Goal: Information Seeking & Learning: Learn about a topic

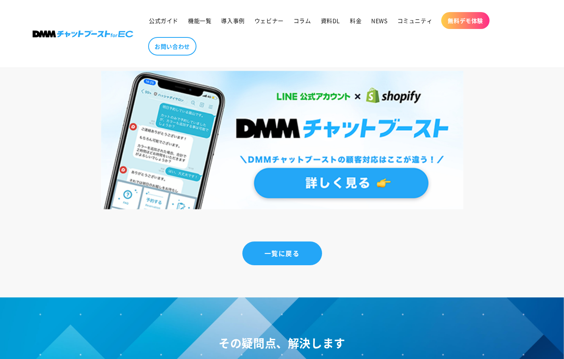
scroll to position [3662, 0]
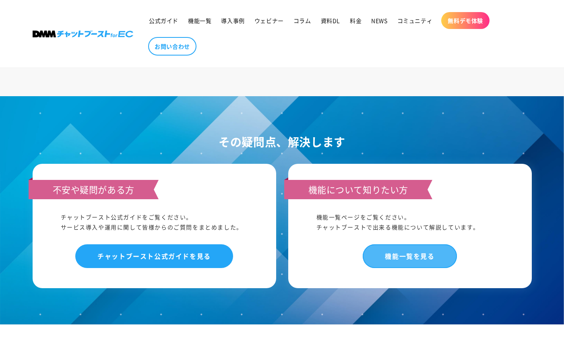
click at [406, 256] on link "機能一覧を見る" at bounding box center [410, 256] width 94 height 24
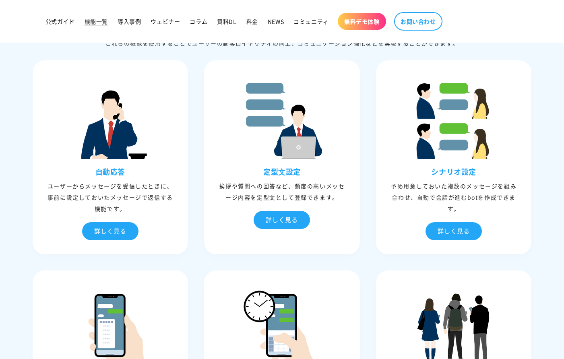
scroll to position [201, 0]
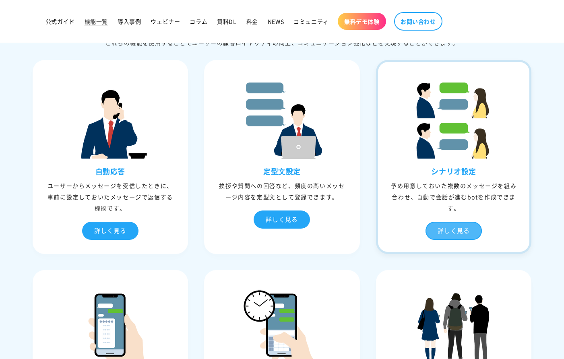
click at [452, 234] on div "詳しく見る" at bounding box center [453, 231] width 56 height 18
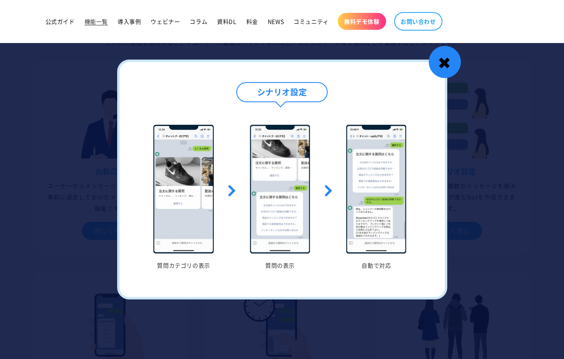
click at [453, 58] on div "✖" at bounding box center [445, 62] width 32 height 32
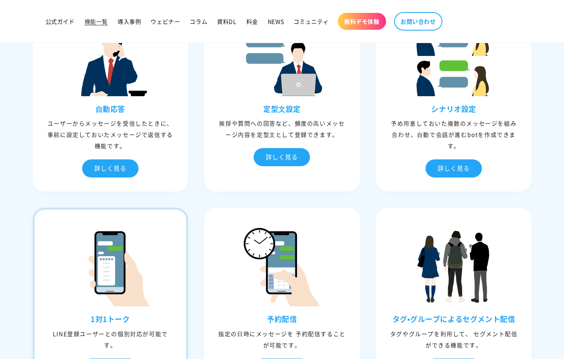
scroll to position [362, 0]
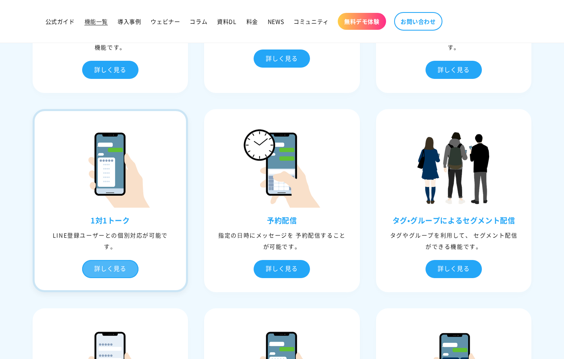
click at [123, 266] on div "詳しく見る" at bounding box center [110, 269] width 56 height 18
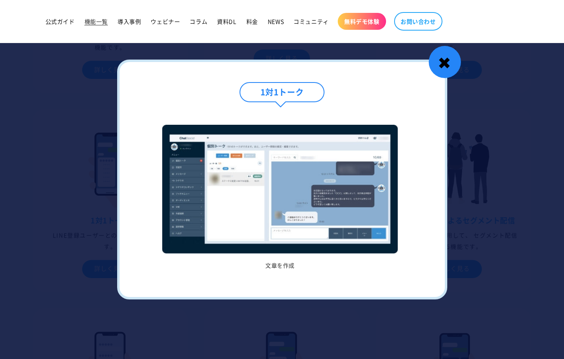
click at [449, 66] on div "✖" at bounding box center [445, 62] width 32 height 32
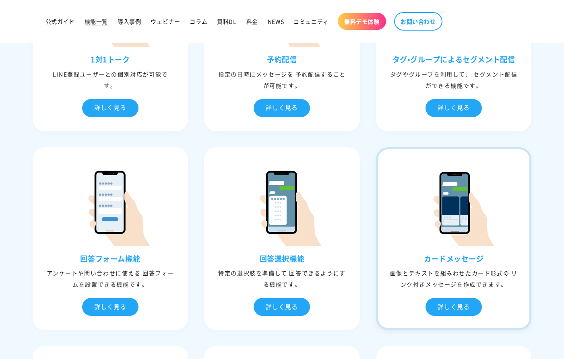
scroll to position [563, 0]
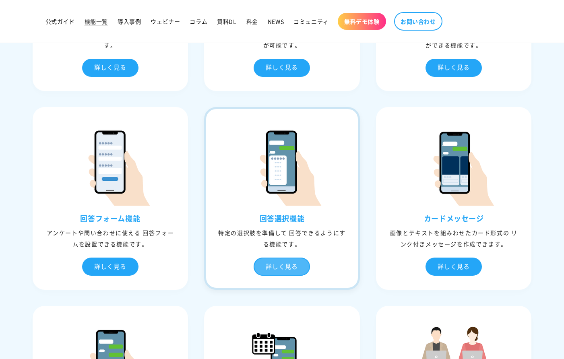
click at [286, 267] on div "詳しく見る" at bounding box center [282, 267] width 56 height 18
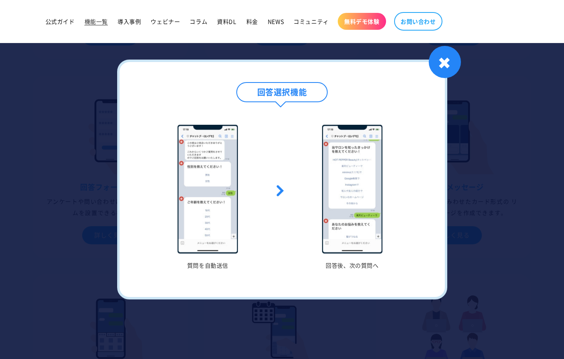
scroll to position [604, 0]
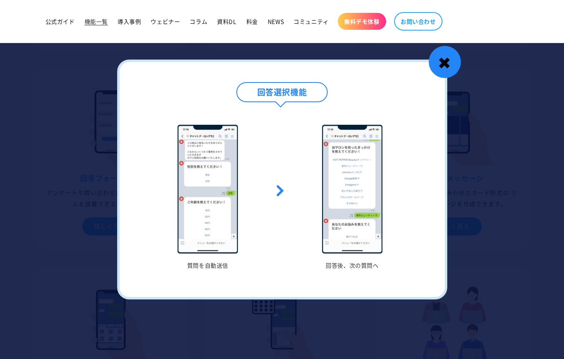
click at [453, 67] on div "✖" at bounding box center [445, 62] width 32 height 32
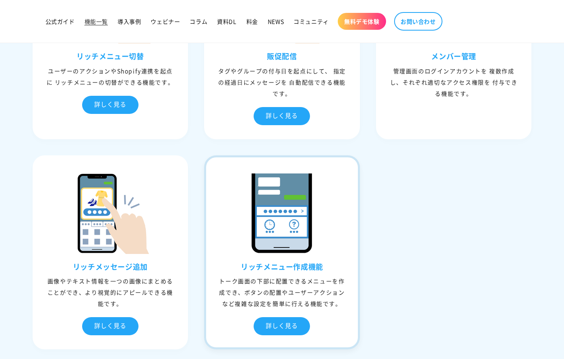
scroll to position [926, 0]
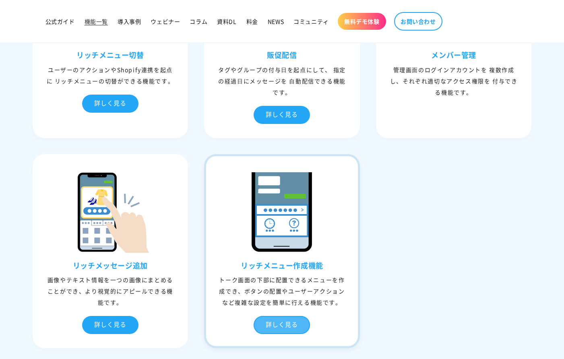
click at [285, 322] on div "詳しく見る" at bounding box center [282, 325] width 56 height 18
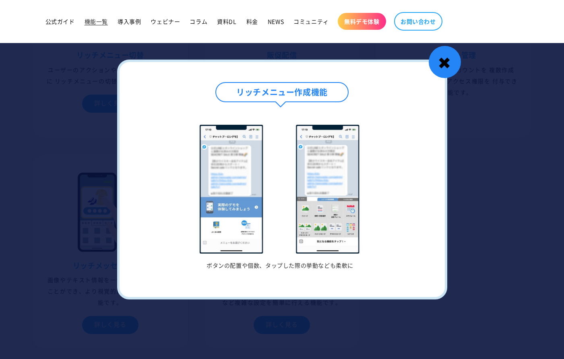
click at [445, 64] on div "✖" at bounding box center [445, 62] width 32 height 32
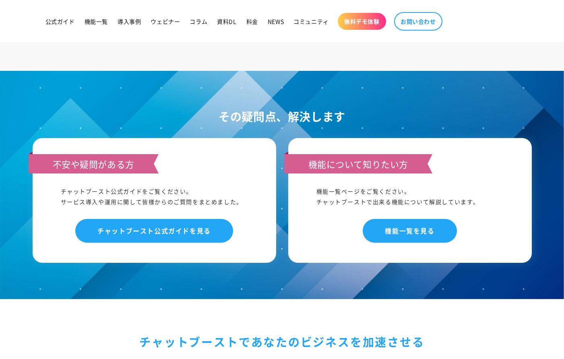
scroll to position [3687, 0]
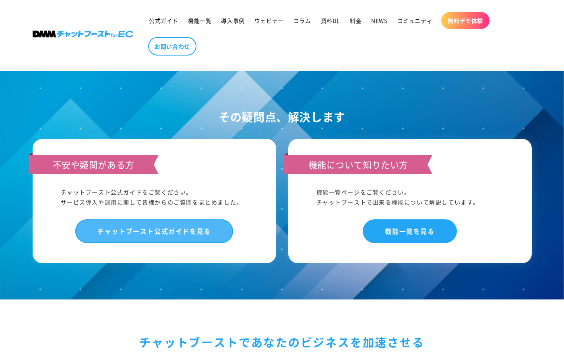
click at [136, 231] on link "チャットブースト公式ガイドを見る" at bounding box center [154, 231] width 158 height 24
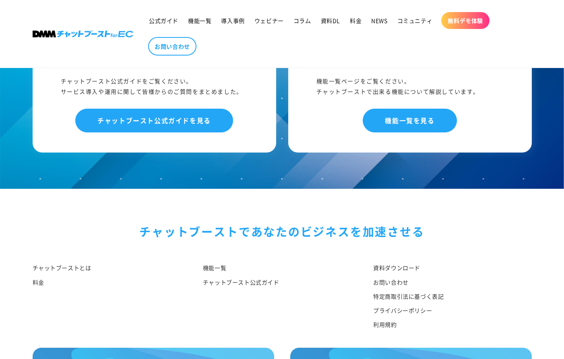
scroll to position [757, 0]
